Goal: Transaction & Acquisition: Purchase product/service

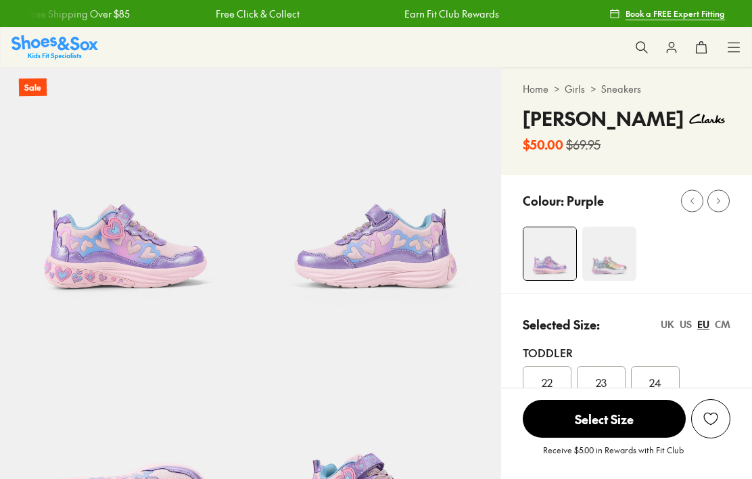
select select "*"
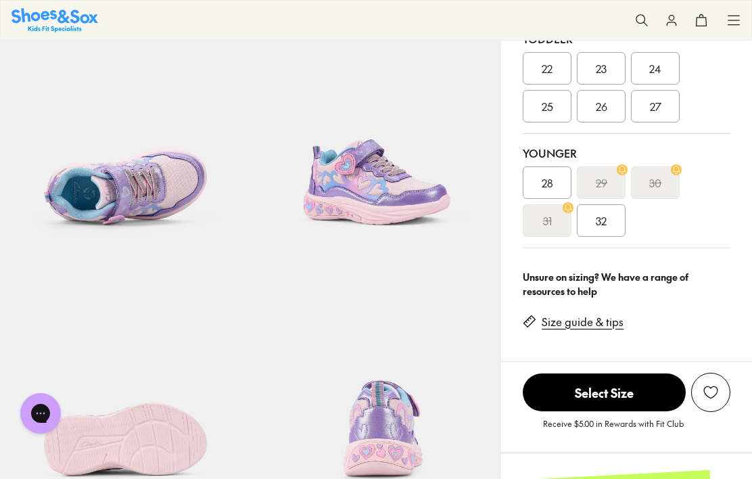
scroll to position [313, 0]
click at [583, 325] on link "Size guide & tips" at bounding box center [583, 322] width 82 height 15
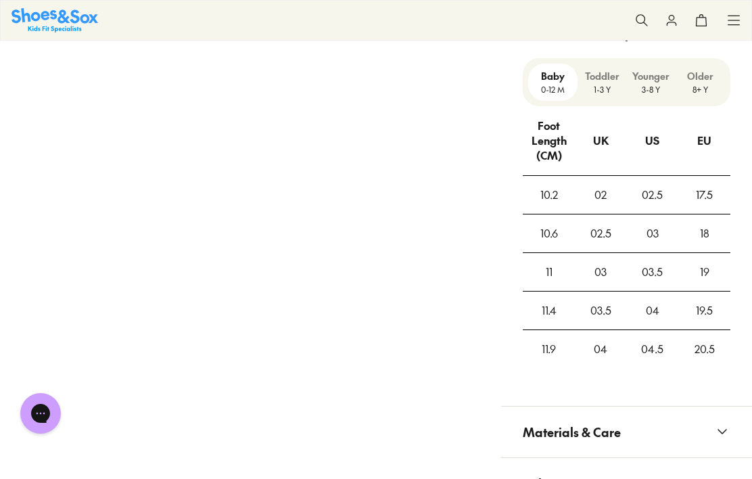
scroll to position [1104, 0]
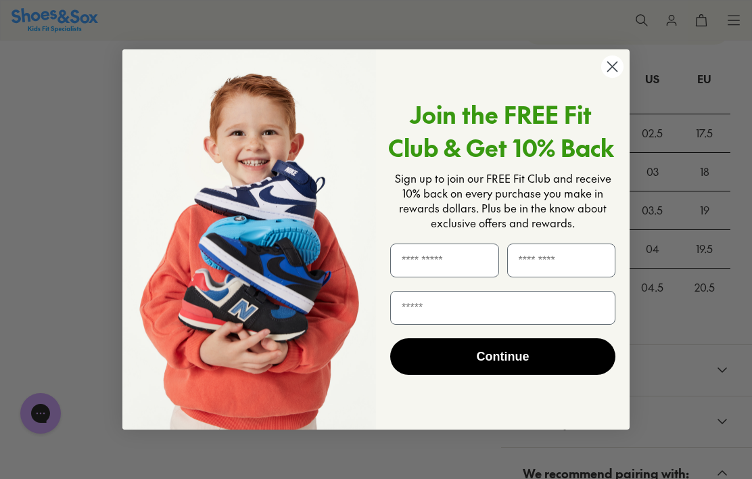
click at [613, 64] on circle "Close dialog" at bounding box center [612, 66] width 22 height 22
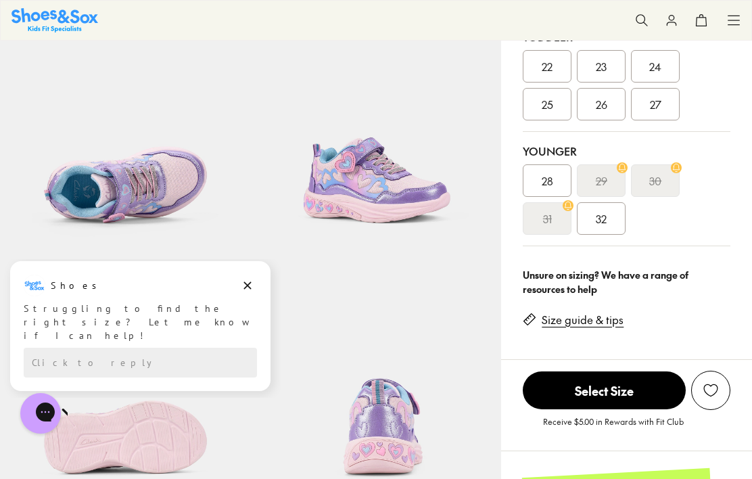
scroll to position [315, 0]
click at [597, 314] on link "Size guide & tips" at bounding box center [583, 320] width 82 height 15
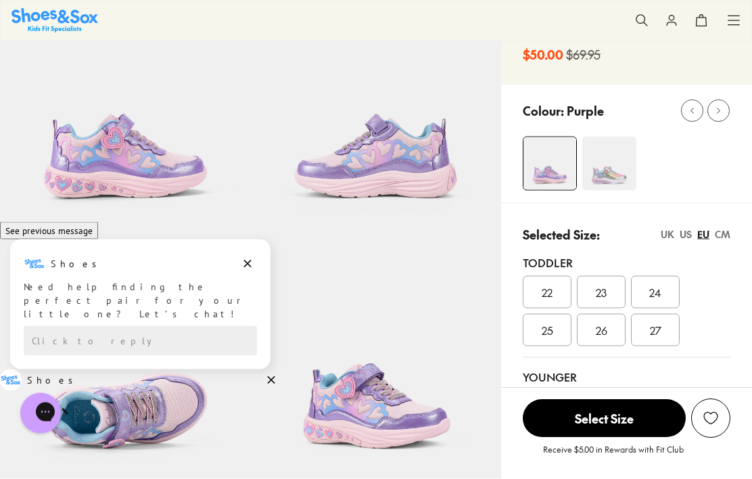
scroll to position [0, 0]
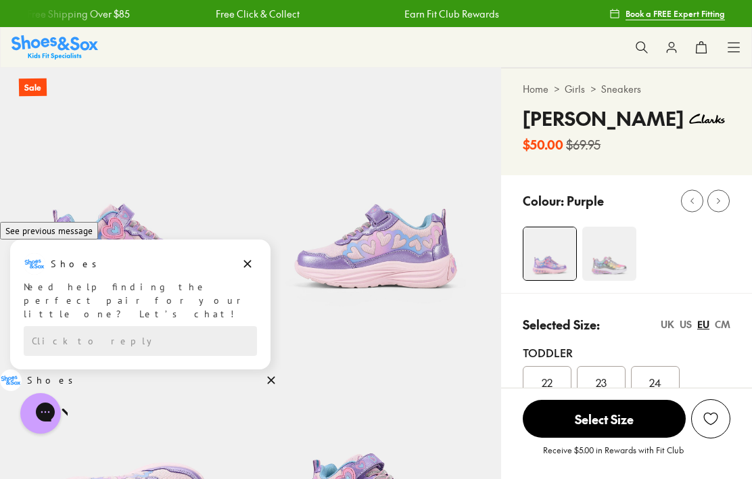
click at [641, 42] on use at bounding box center [641, 46] width 11 height 11
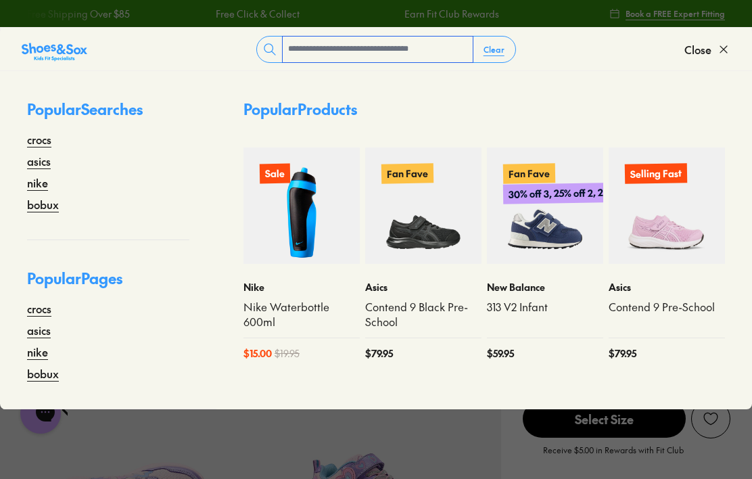
scroll to position [372, 0]
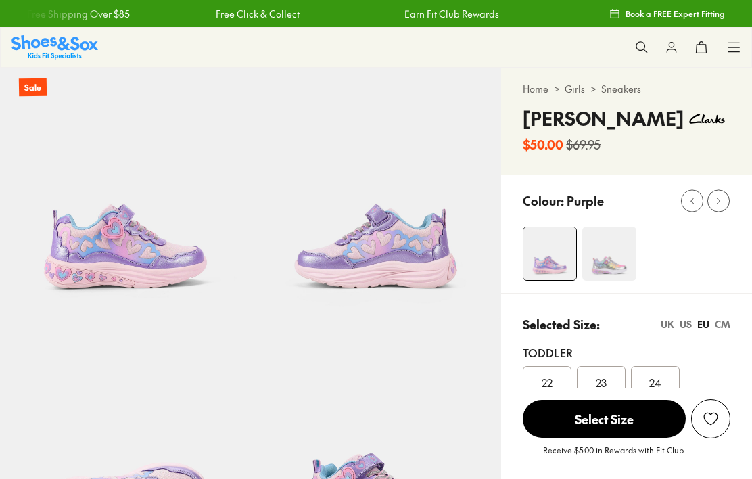
select select "*"
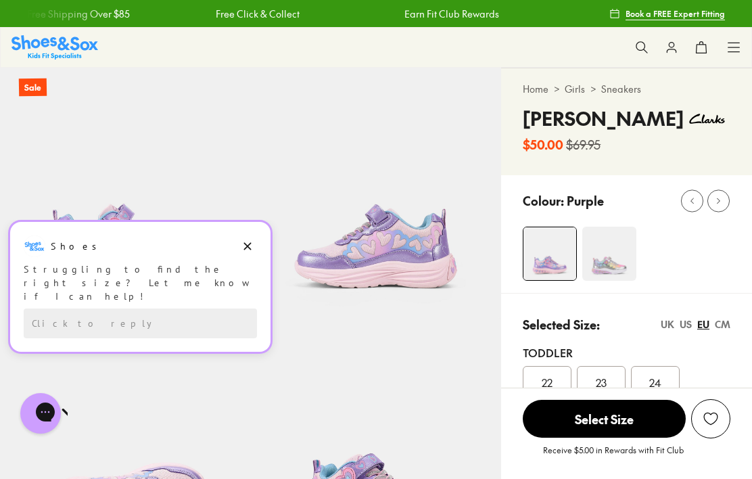
click at [254, 239] on button "Dismiss campaign" at bounding box center [247, 246] width 19 height 19
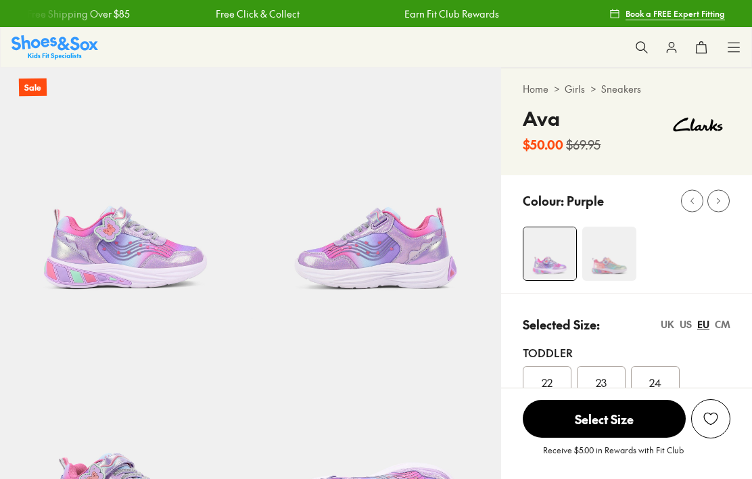
select select "*"
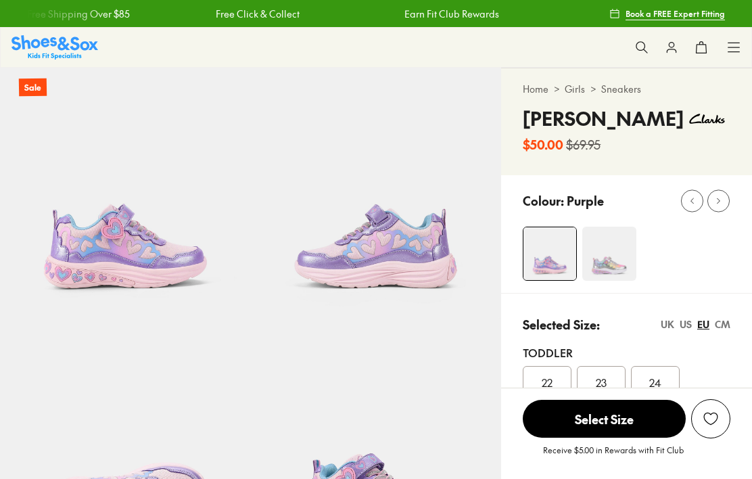
select select "*"
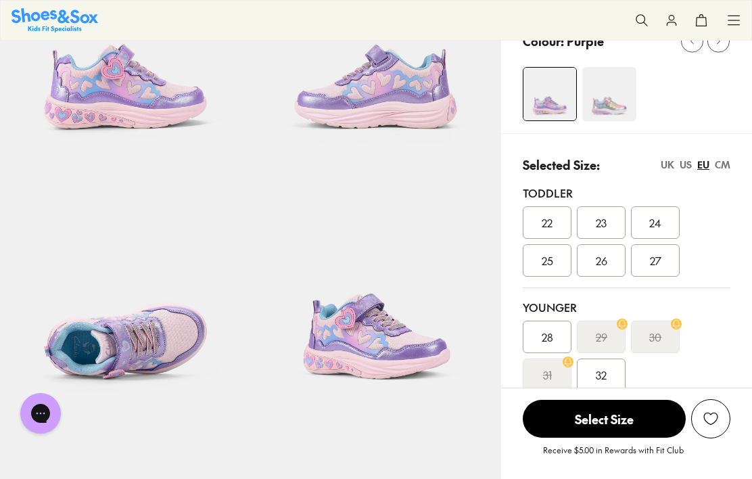
scroll to position [162, 0]
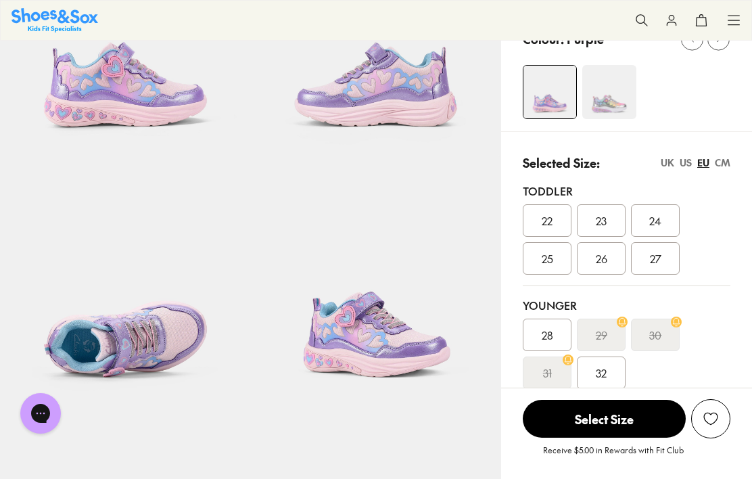
click at [600, 371] on span "32" at bounding box center [601, 372] width 11 height 16
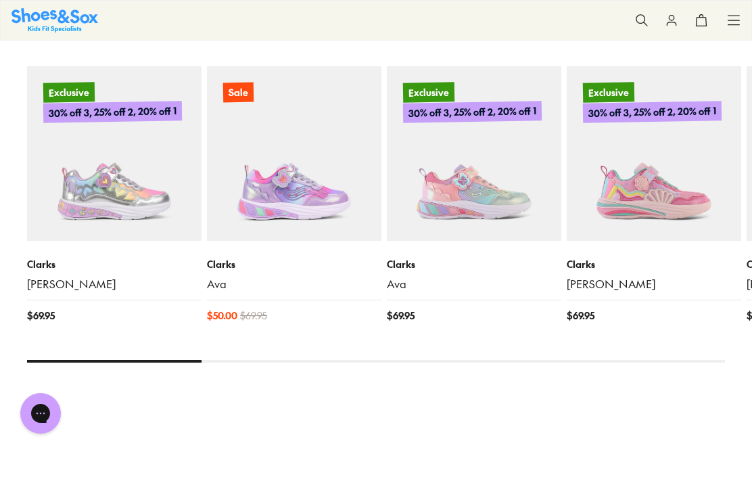
scroll to position [1615, 0]
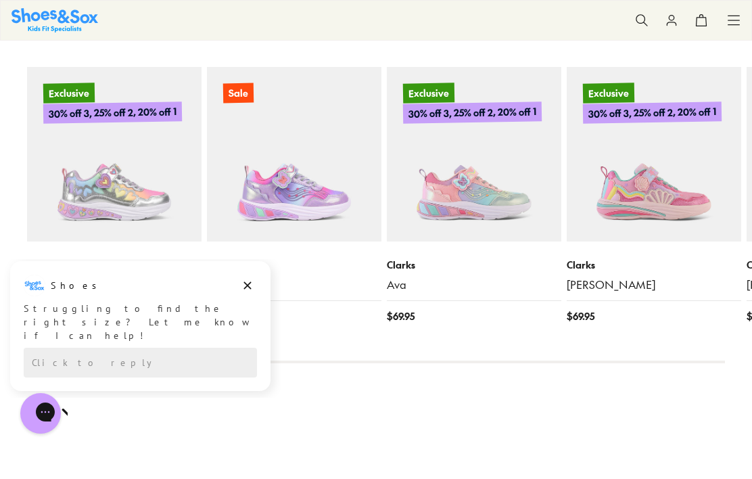
click at [124, 193] on img at bounding box center [114, 154] width 174 height 174
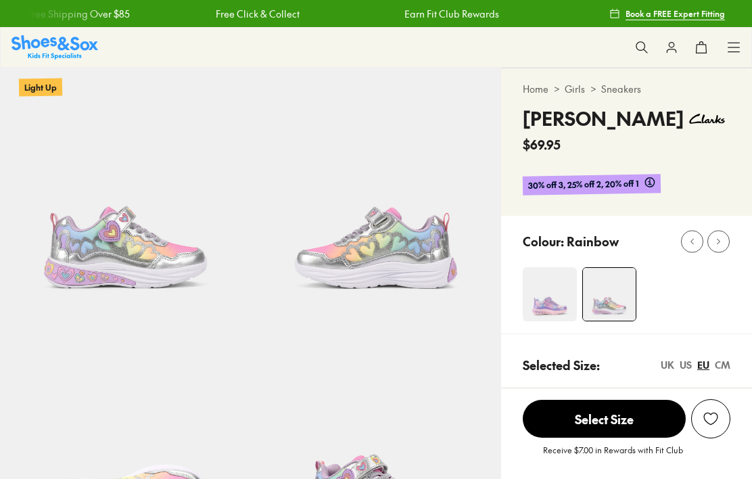
select select "*"
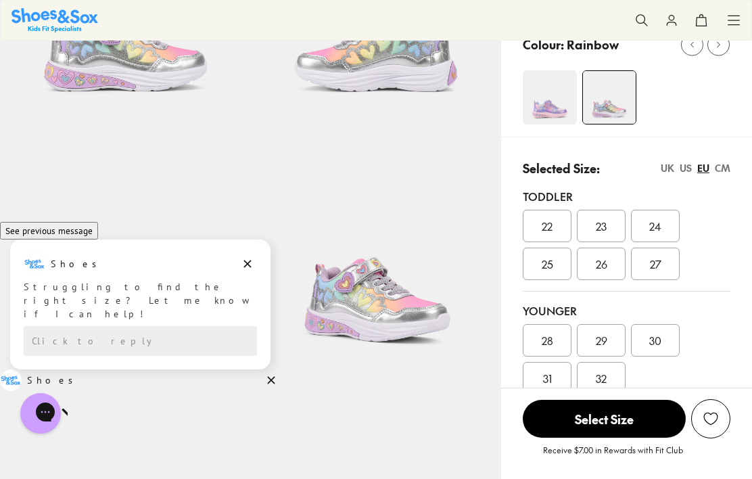
scroll to position [198, 0]
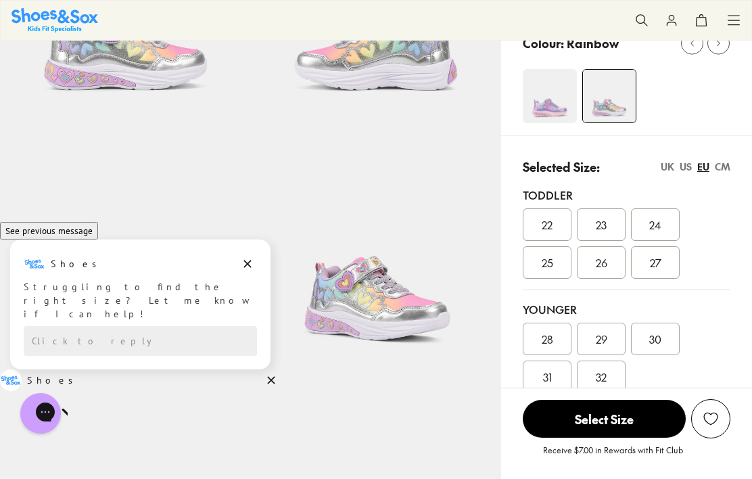
click at [581, 167] on p "Selected Size:" at bounding box center [561, 167] width 77 height 18
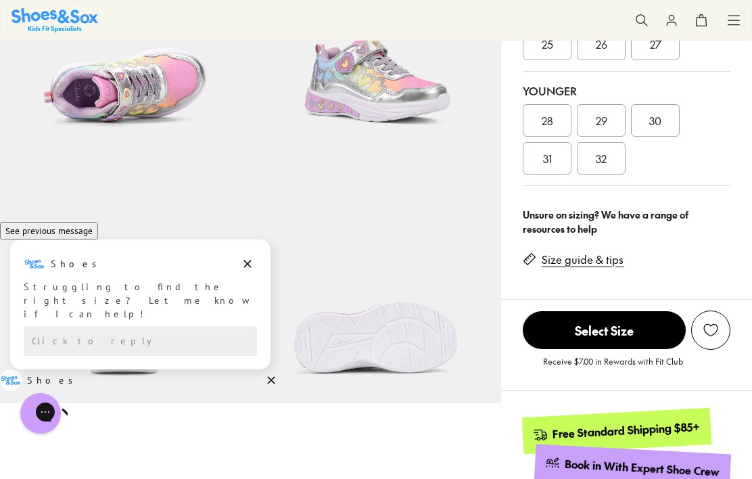
scroll to position [417, 0]
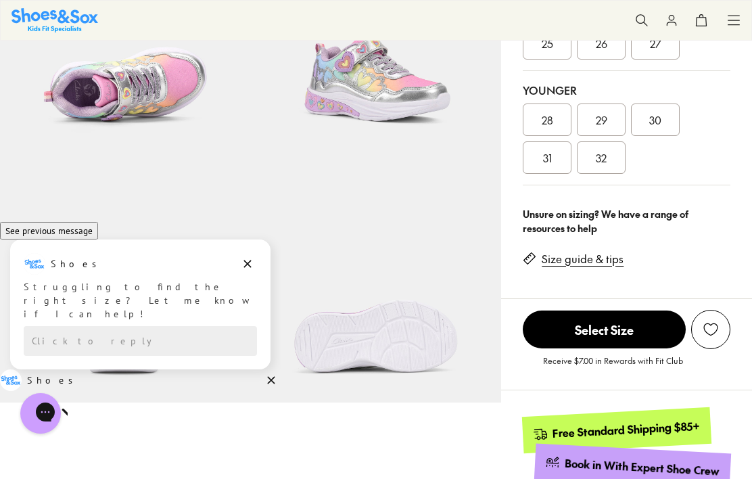
click at [588, 260] on link "Size guide & tips" at bounding box center [583, 259] width 82 height 15
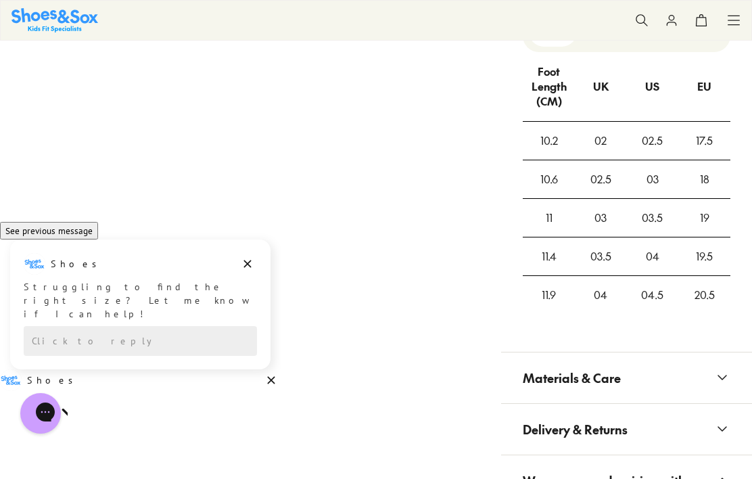
scroll to position [1102, 0]
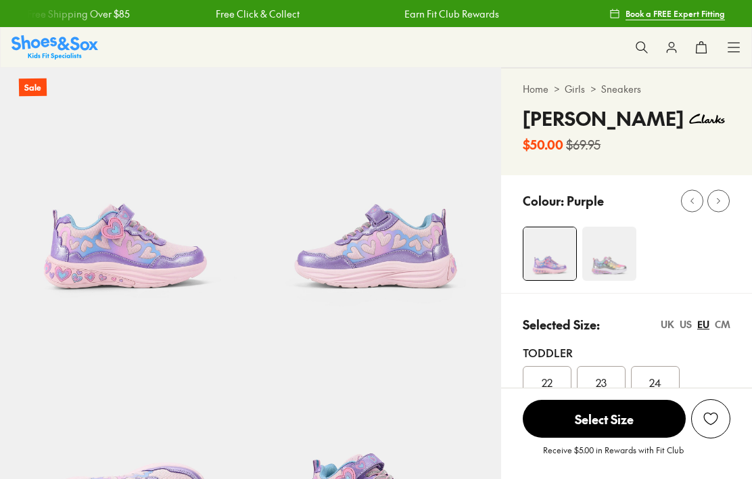
select select "*"
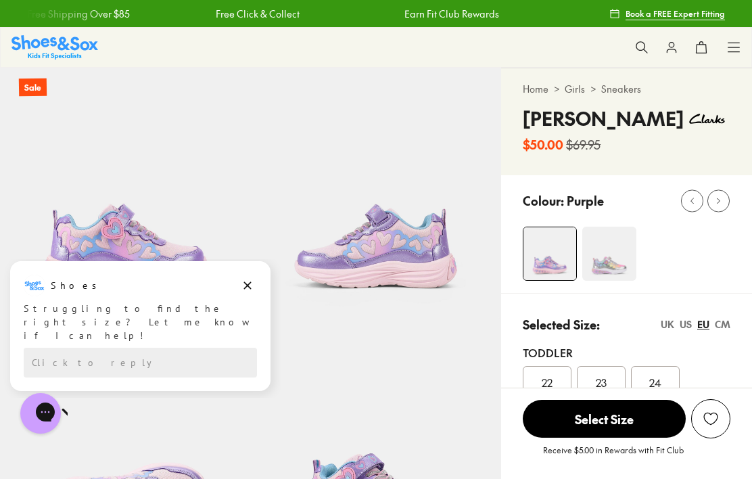
click at [249, 276] on button "Dismiss campaign" at bounding box center [247, 285] width 19 height 19
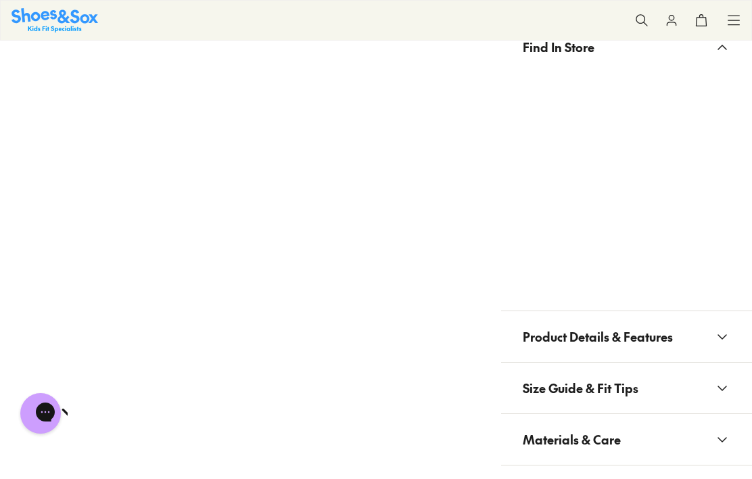
scroll to position [863, 0]
click at [592, 387] on span "Size Guide & Fit Tips" at bounding box center [581, 387] width 116 height 40
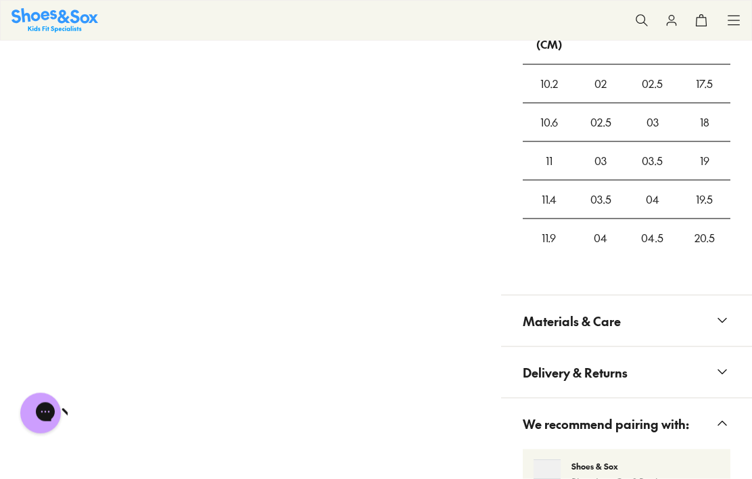
scroll to position [1329, 0]
click at [726, 415] on icon at bounding box center [722, 423] width 16 height 16
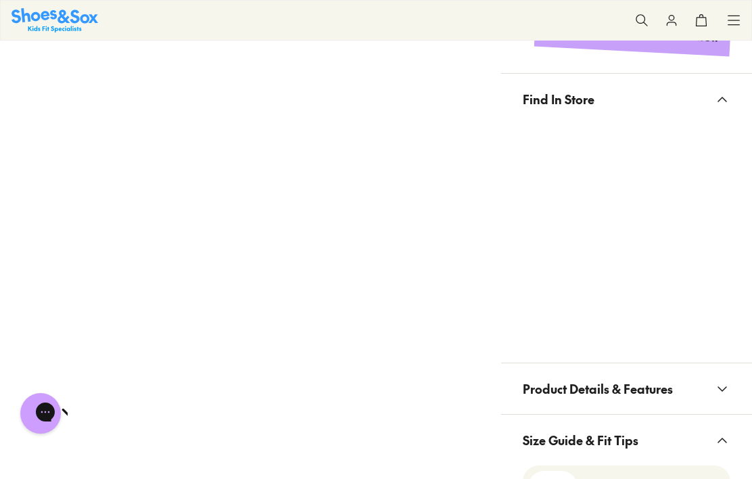
scroll to position [804, 0]
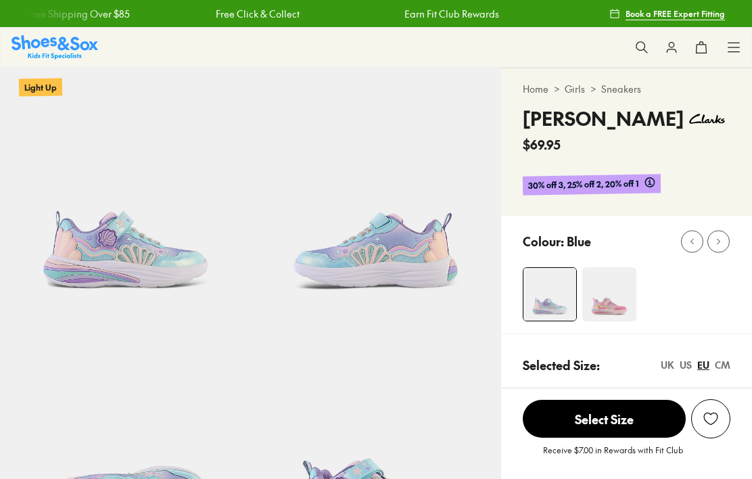
select select "*"
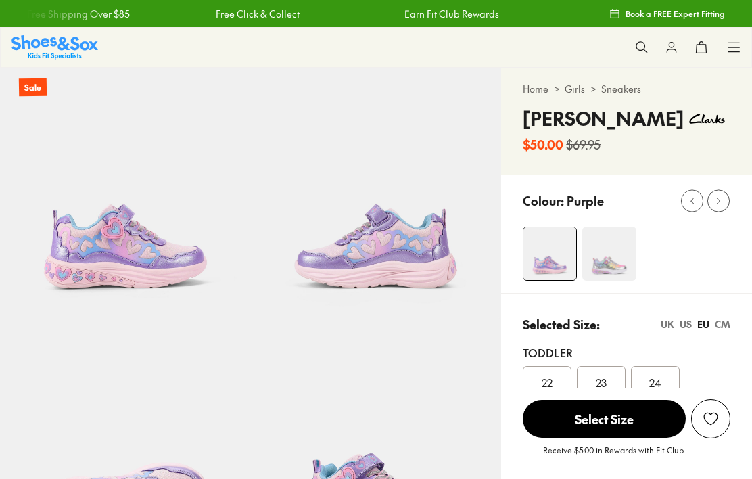
select select "*"
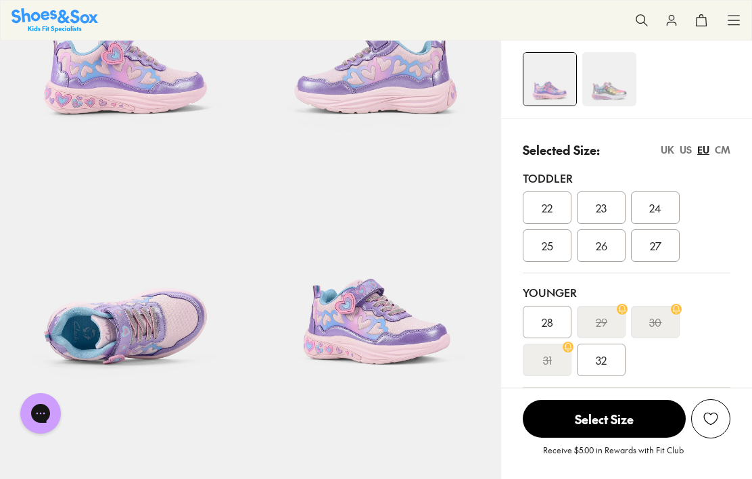
click at [603, 356] on span "32" at bounding box center [601, 360] width 11 height 16
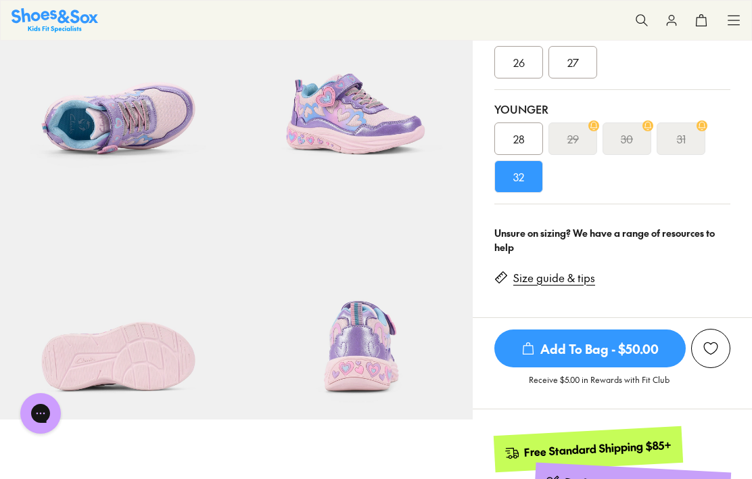
scroll to position [358, 0]
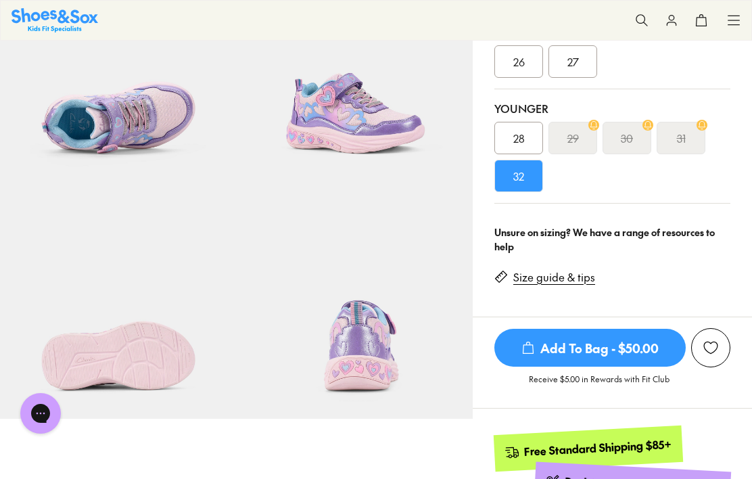
click at [567, 276] on link "Size guide & tips" at bounding box center [554, 277] width 82 height 15
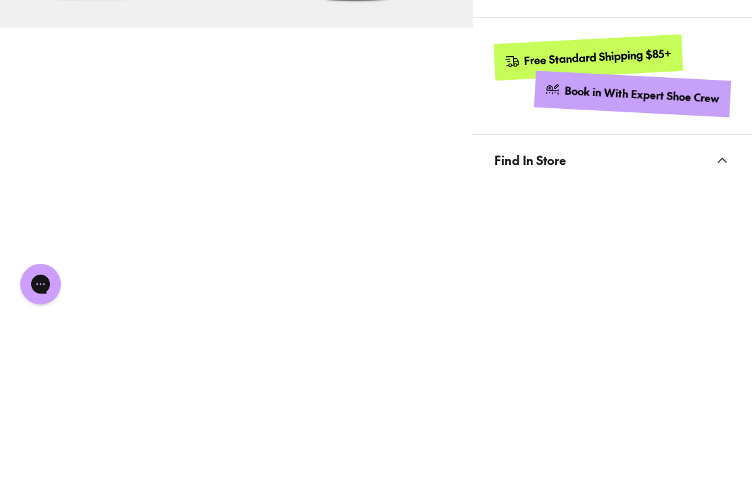
scroll to position [1279, 0]
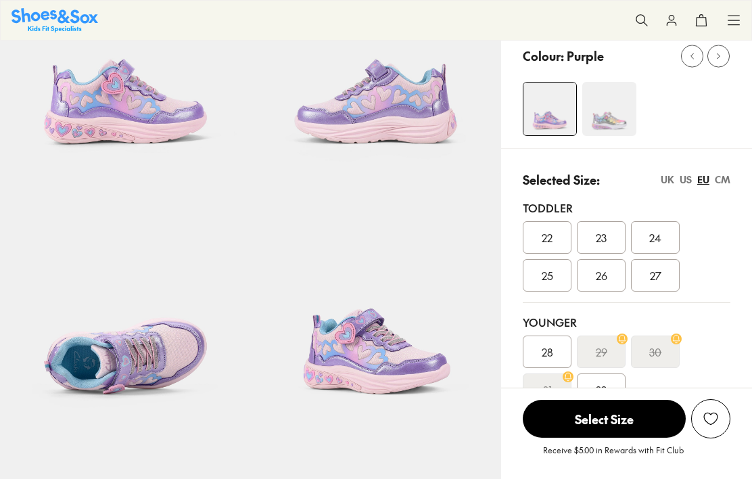
select select "*"
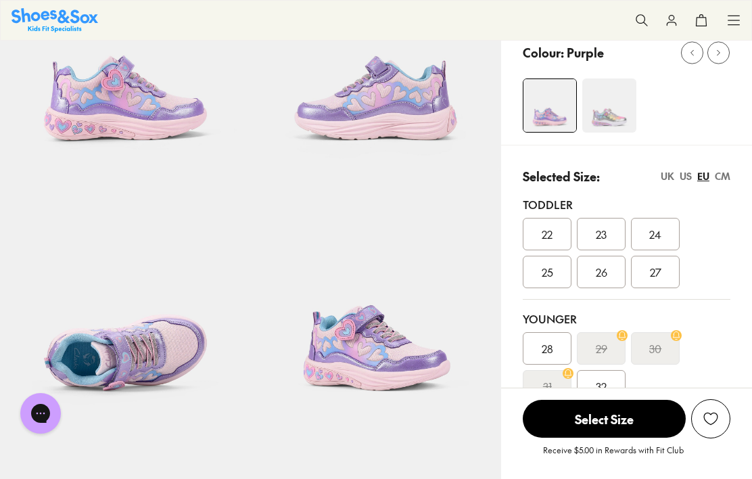
click at [608, 379] on div "32" at bounding box center [601, 386] width 49 height 32
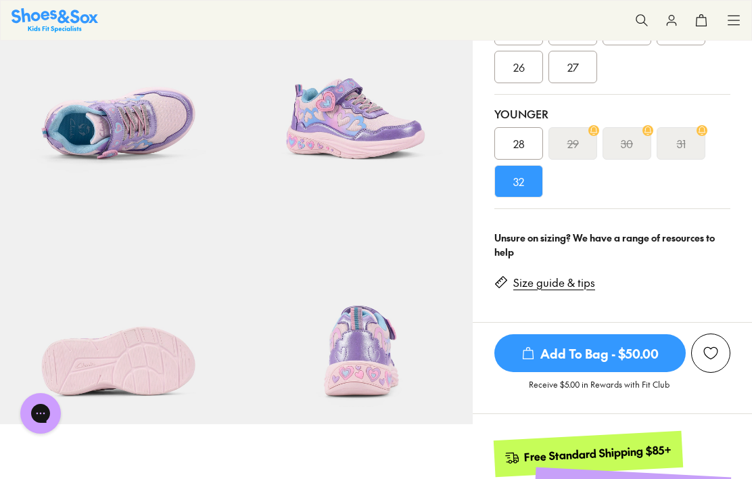
scroll to position [354, 0]
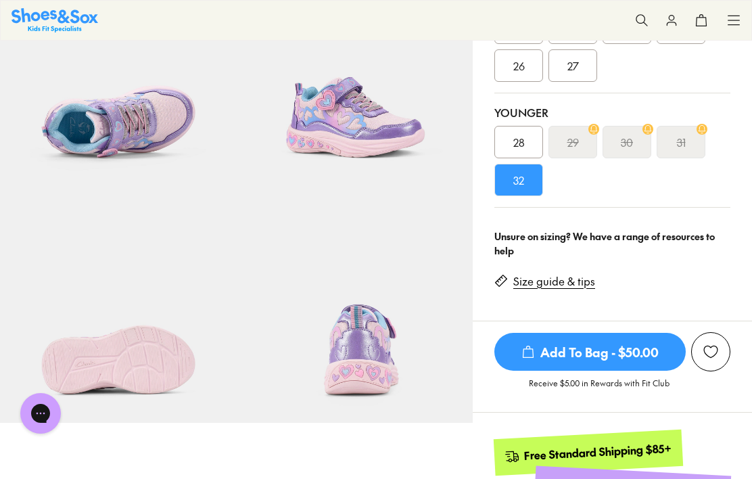
click at [567, 280] on link "Size guide & tips" at bounding box center [554, 281] width 82 height 15
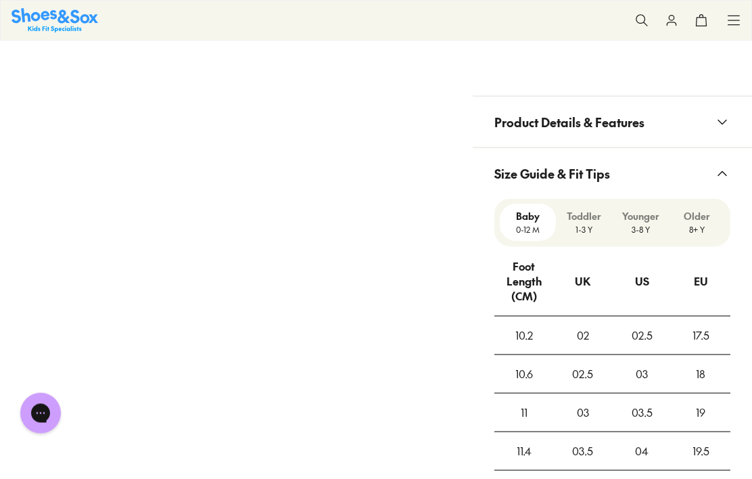
scroll to position [1082, 0]
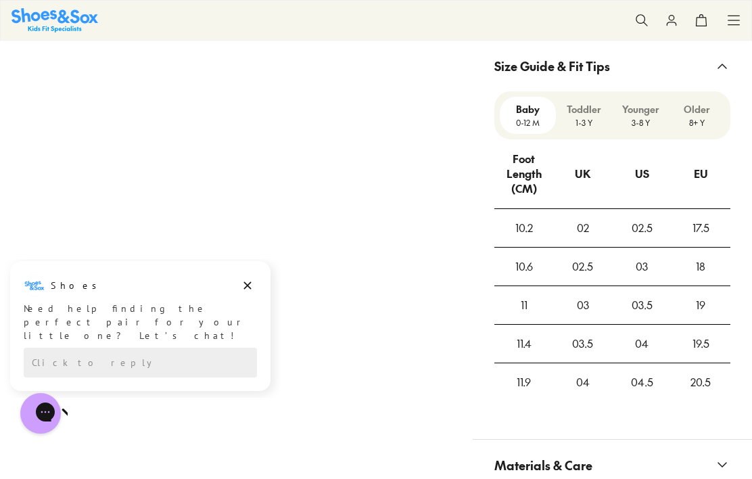
scroll to position [1181, 0]
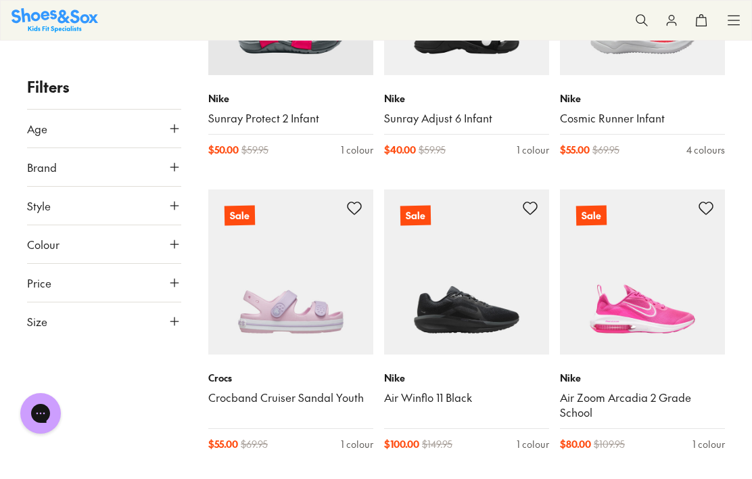
scroll to position [1308, 0]
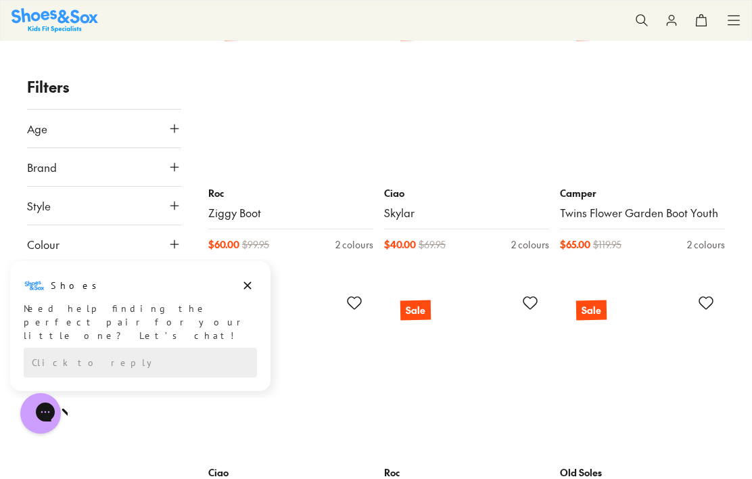
scroll to position [3363, 0]
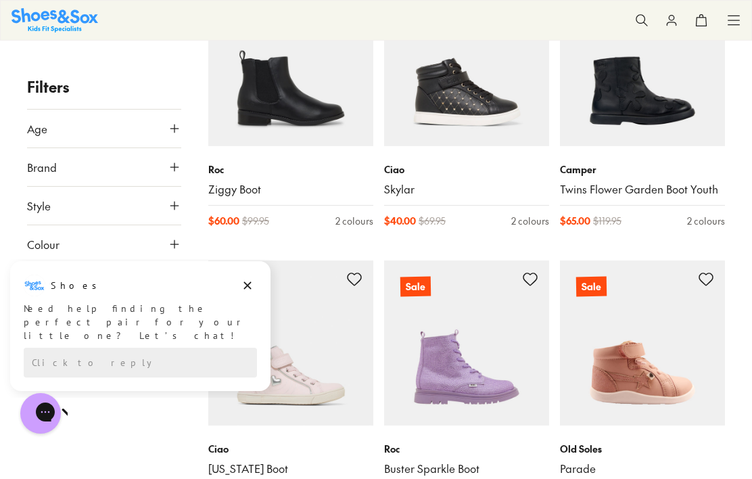
click at [487, 325] on img at bounding box center [466, 342] width 165 height 165
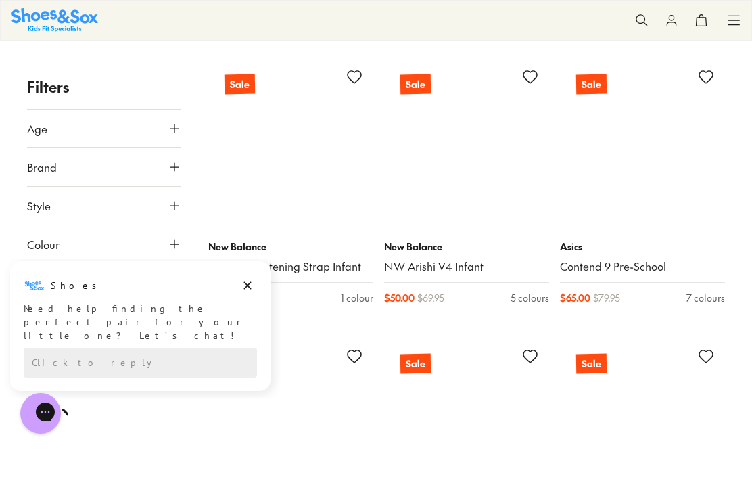
scroll to position [8373, 0]
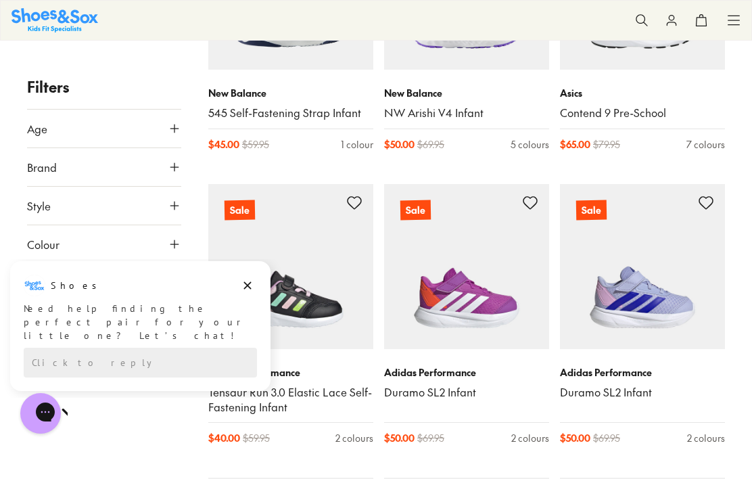
scroll to position [8672, 0]
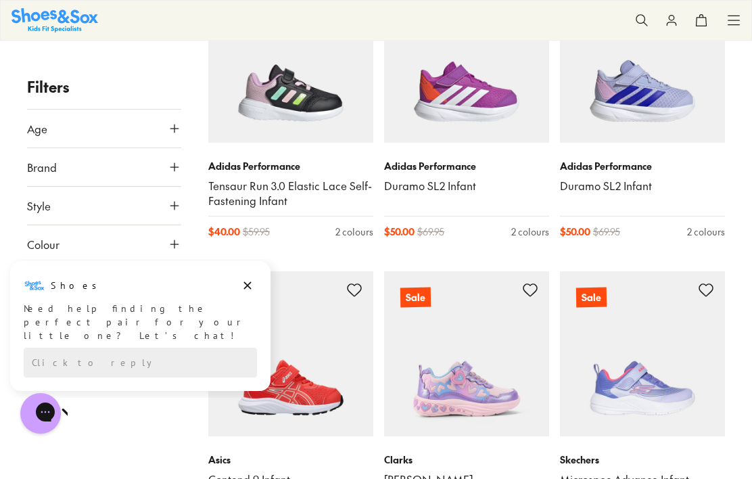
click at [500, 361] on img at bounding box center [466, 353] width 165 height 165
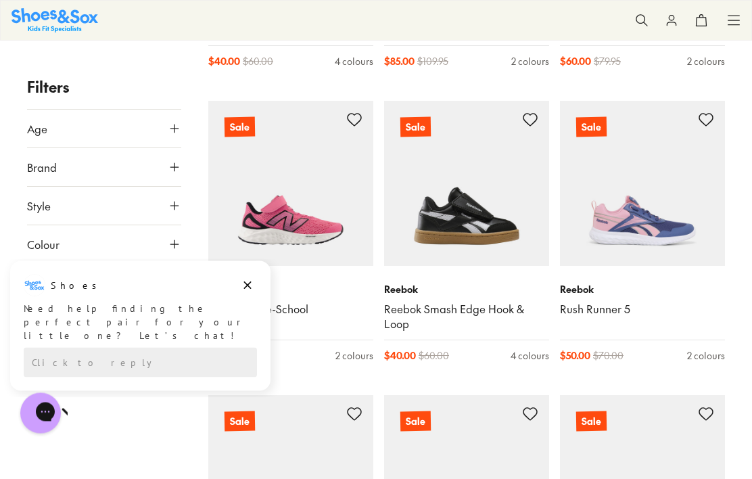
scroll to position [10762, 0]
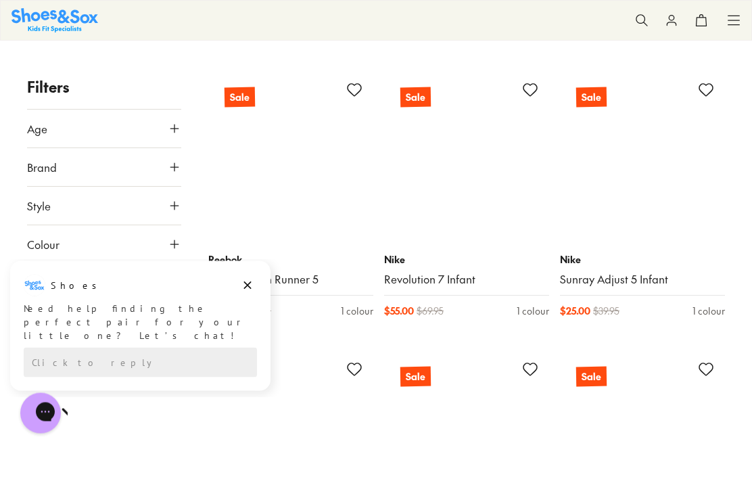
scroll to position [14549, 0]
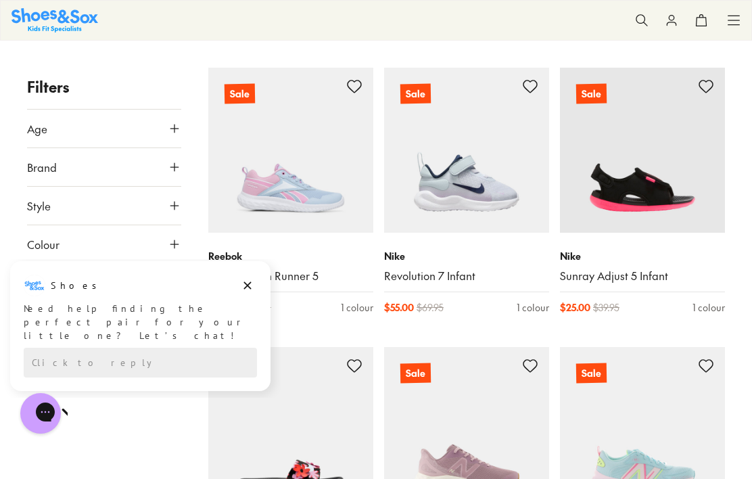
click at [294, 143] on img at bounding box center [290, 150] width 165 height 165
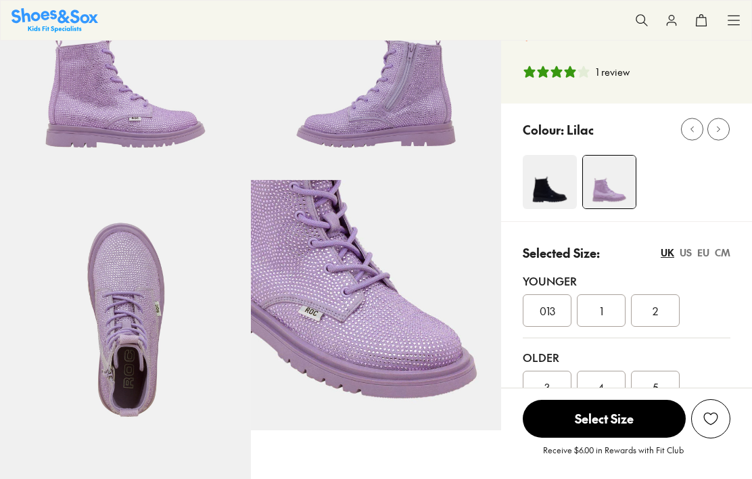
select select "*"
click at [558, 421] on div "6" at bounding box center [547, 424] width 49 height 32
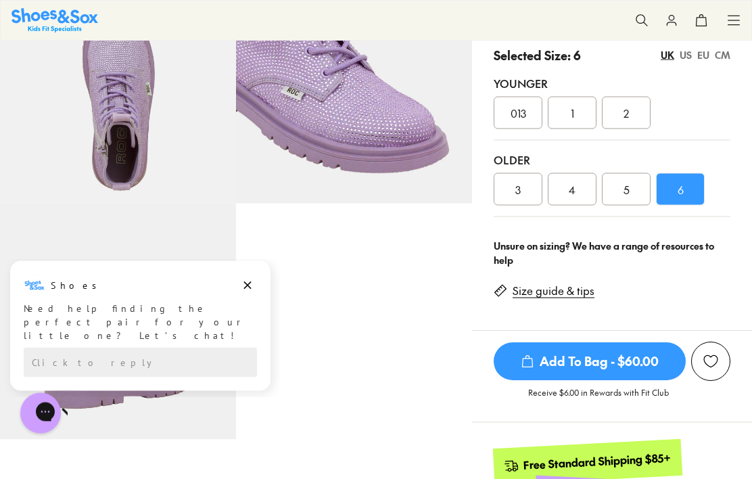
scroll to position [333, 0]
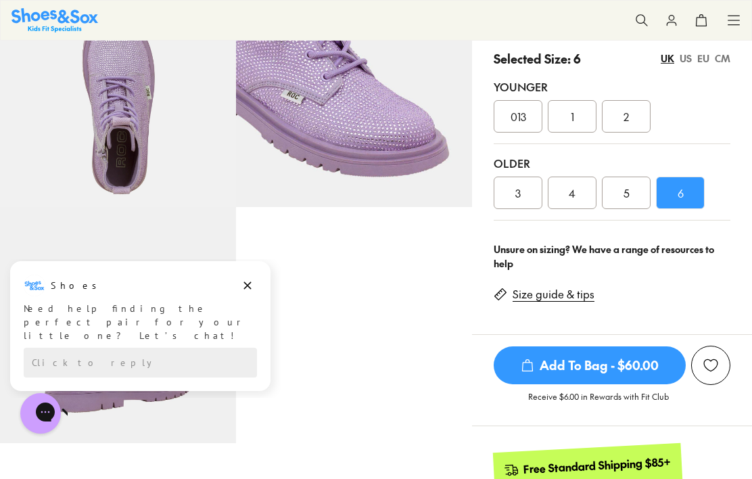
click at [559, 295] on link "Size guide & tips" at bounding box center [554, 294] width 82 height 15
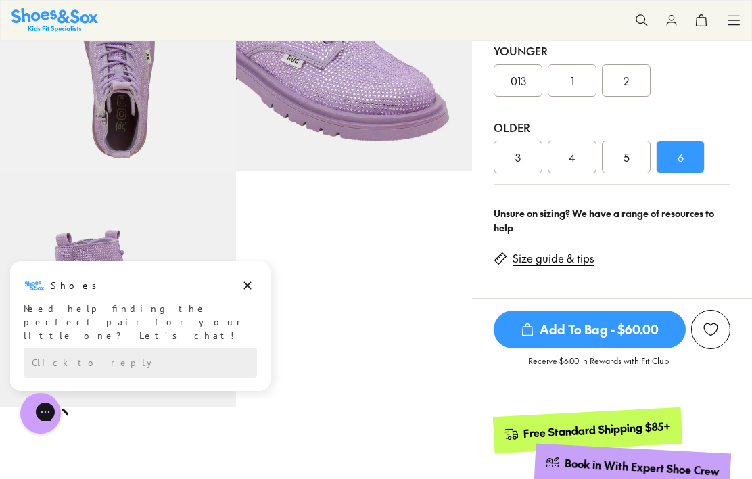
scroll to position [369, 0]
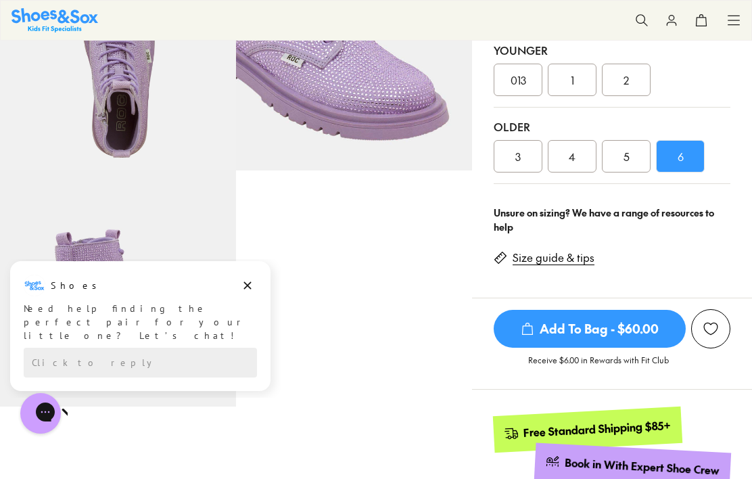
click at [567, 253] on link "Size guide & tips" at bounding box center [554, 257] width 82 height 15
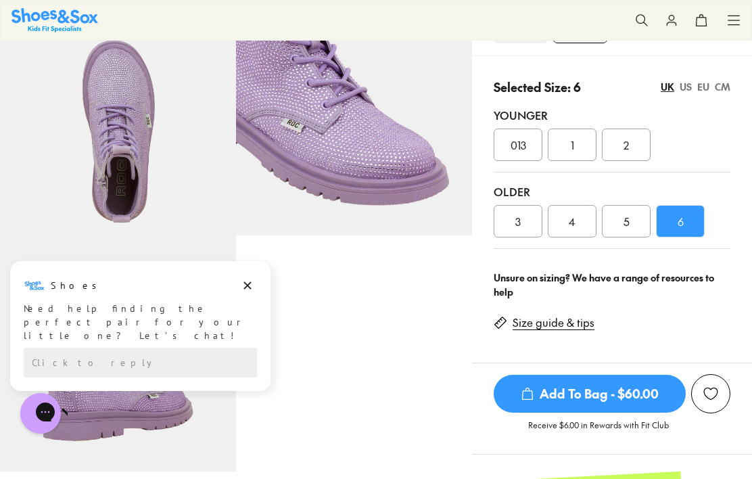
scroll to position [304, 0]
click at [569, 318] on link "Size guide & tips" at bounding box center [554, 323] width 82 height 15
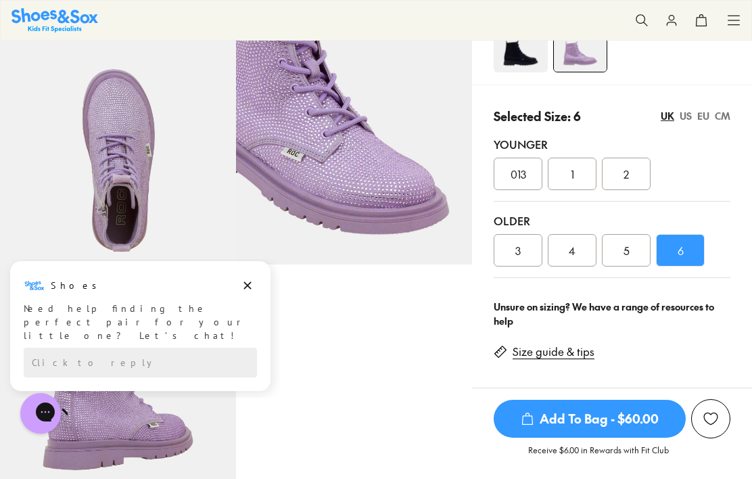
scroll to position [273, 0]
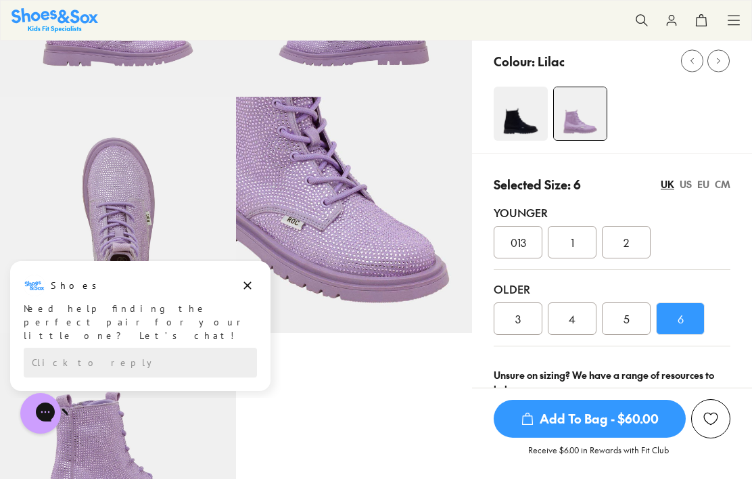
click at [575, 417] on link "Size guide & tips" at bounding box center [554, 419] width 82 height 15
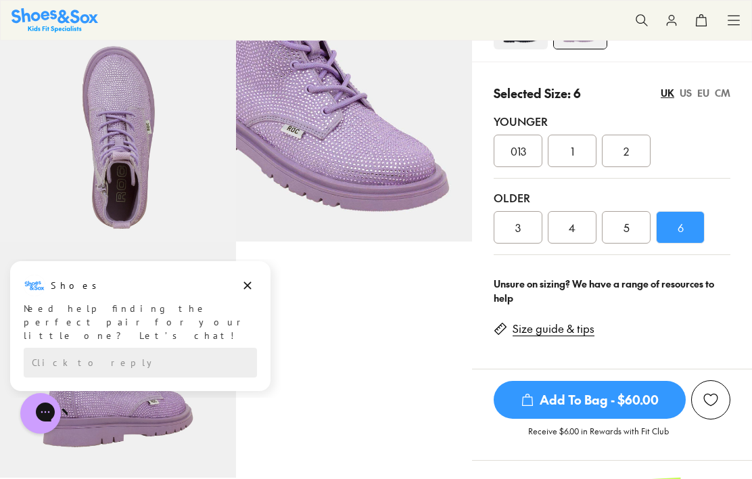
scroll to position [300, 0]
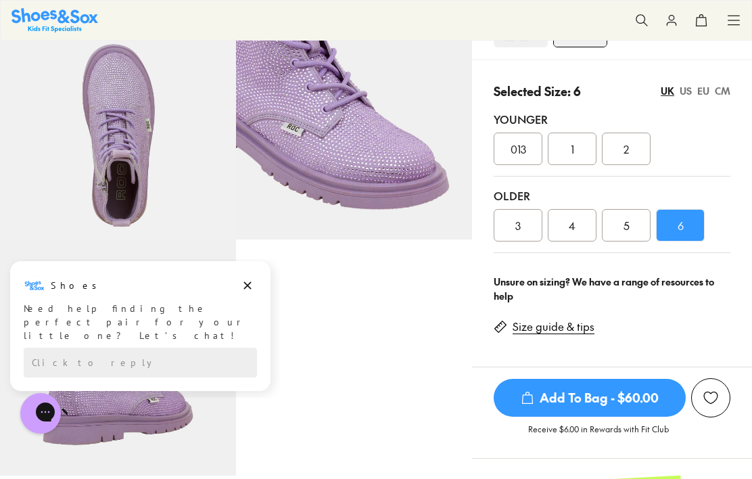
click at [690, 220] on div "6" at bounding box center [680, 225] width 49 height 32
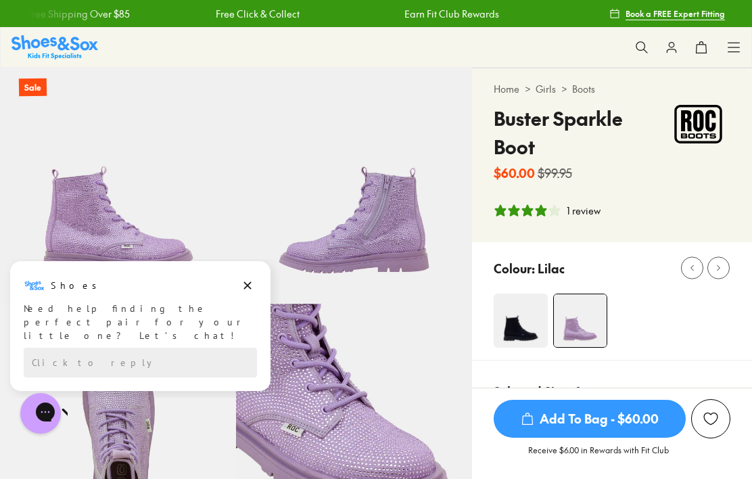
scroll to position [333, 0]
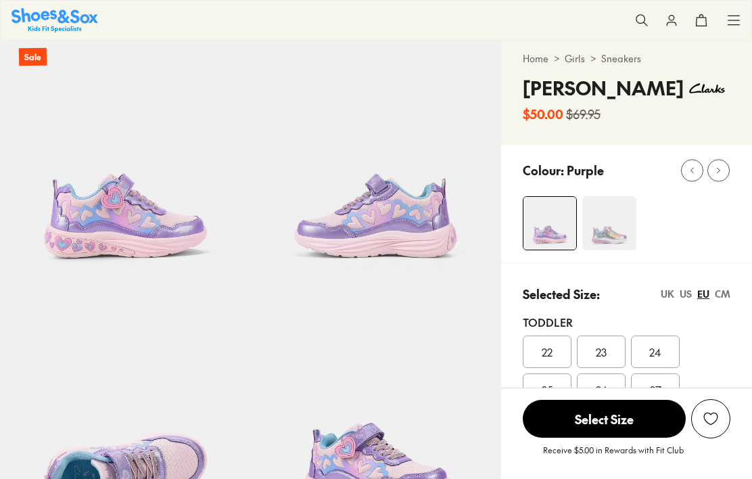
scroll to position [29, 0]
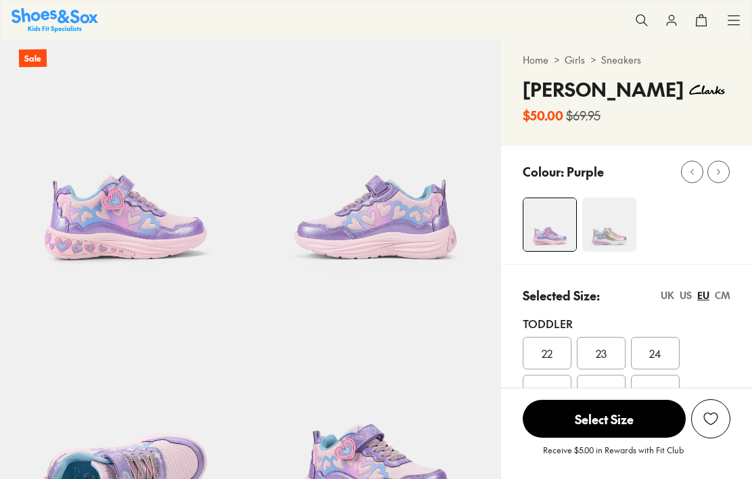
select select "*"
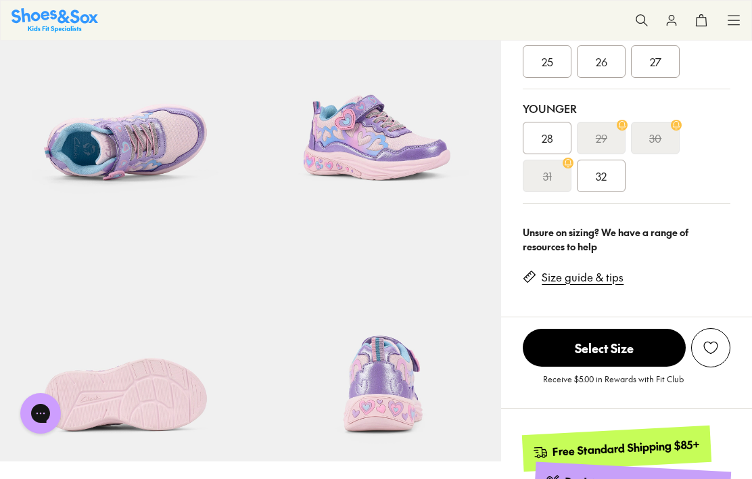
scroll to position [0, 0]
click at [604, 180] on span "32" at bounding box center [601, 176] width 11 height 16
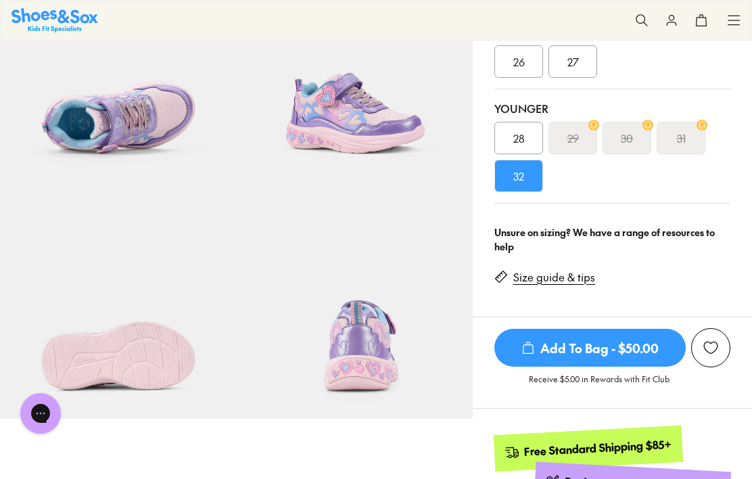
click at [577, 275] on link "Size guide & tips" at bounding box center [554, 277] width 82 height 15
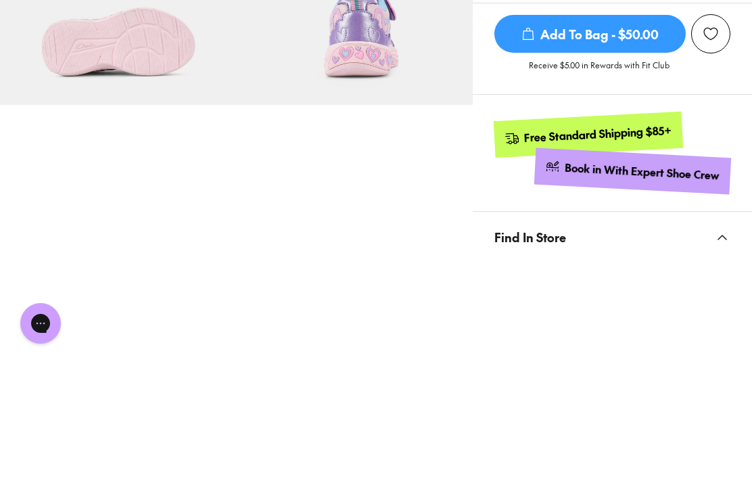
scroll to position [1273, 0]
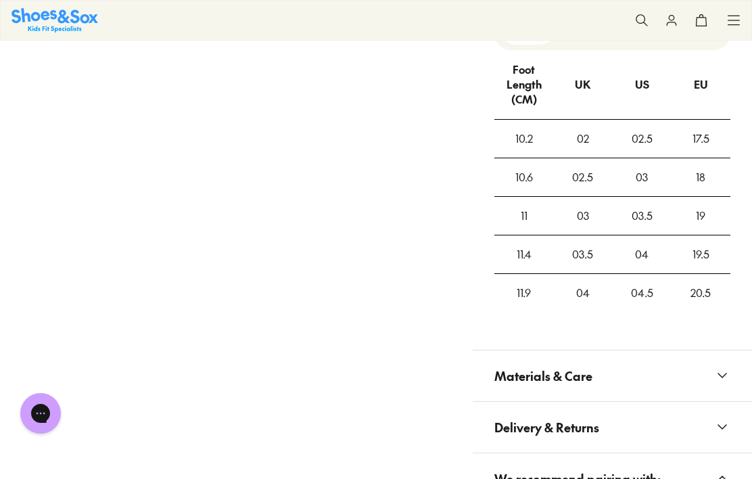
scroll to position [417, 0]
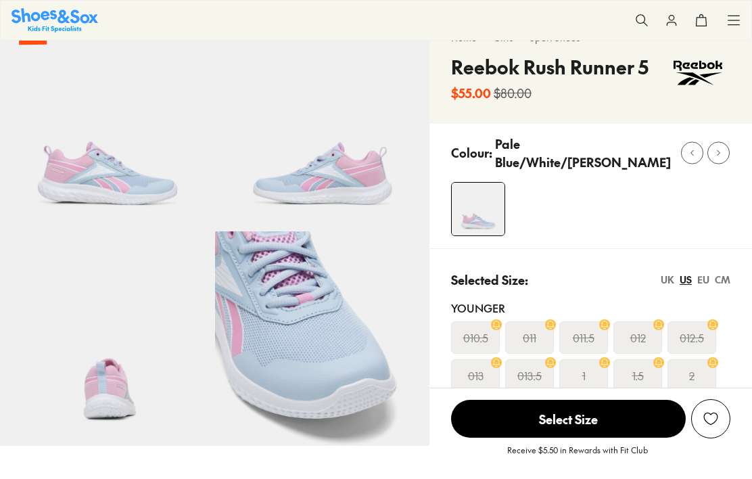
select select "*"
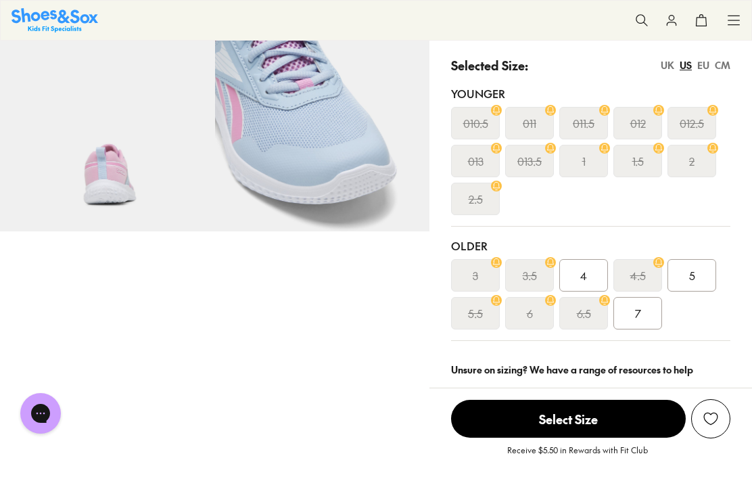
scroll to position [266, 0]
click at [667, 291] on div "5" at bounding box center [691, 274] width 49 height 32
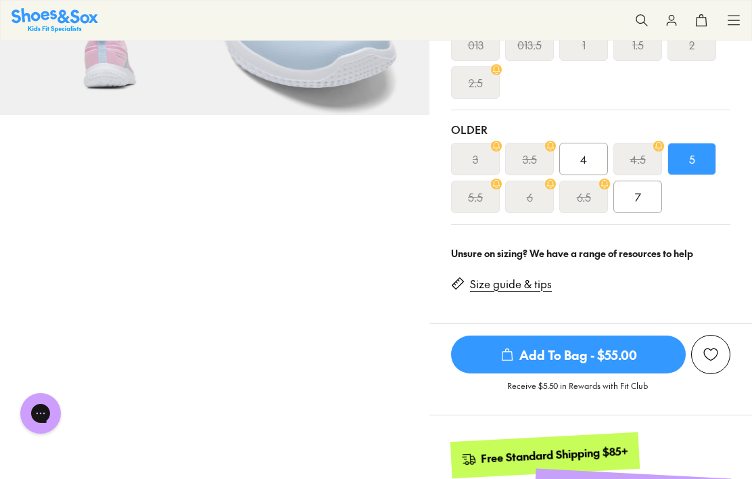
scroll to position [383, 0]
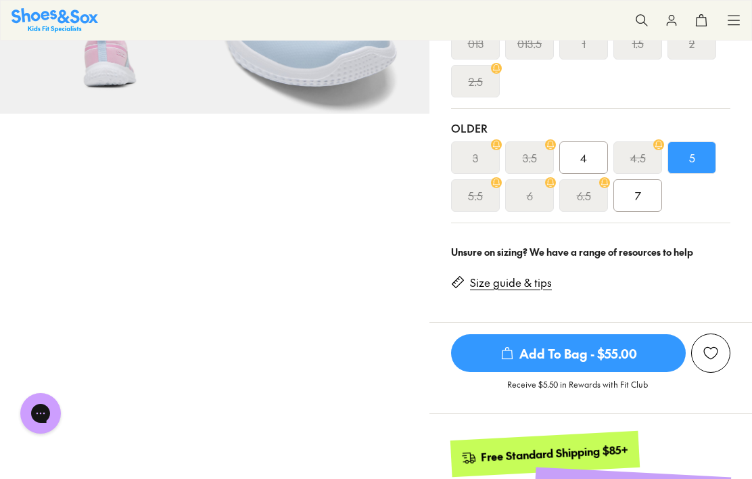
click at [552, 290] on link "Size guide & tips" at bounding box center [511, 282] width 82 height 15
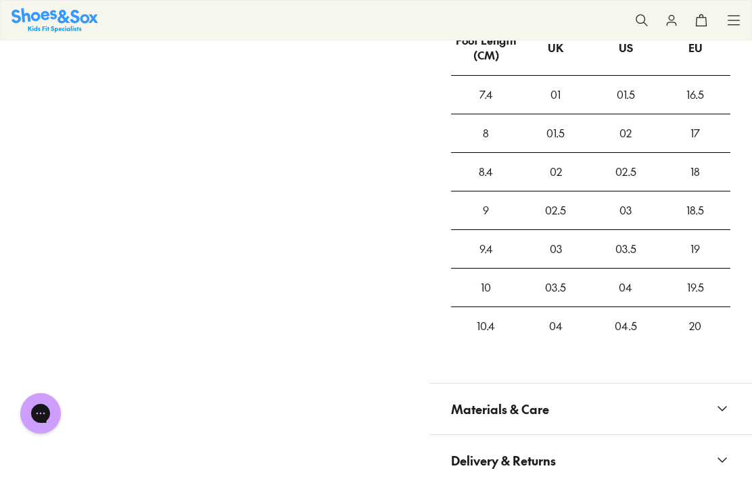
scroll to position [1402, 0]
